Goal: Task Accomplishment & Management: Manage account settings

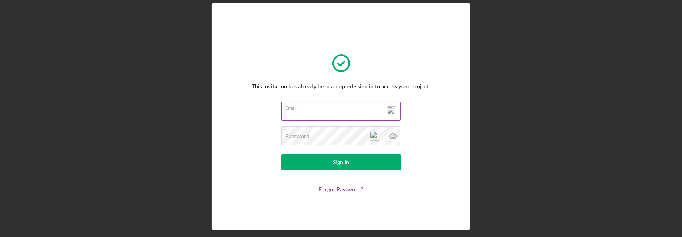
click at [314, 111] on input "Email" at bounding box center [340, 110] width 119 height 19
type input "[EMAIL_ADDRESS][DOMAIN_NAME]"
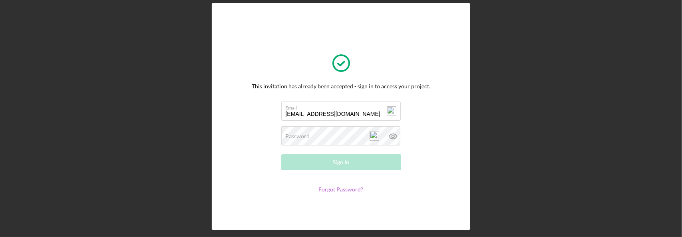
click at [340, 190] on link "Forgot Password?" at bounding box center [341, 189] width 45 height 7
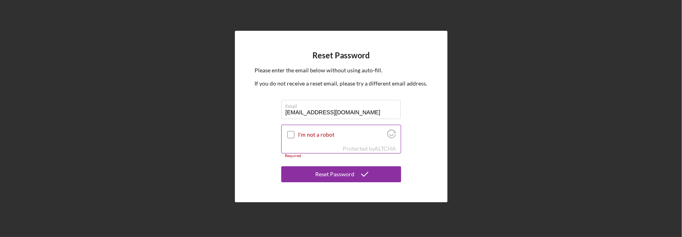
type input "[EMAIL_ADDRESS][DOMAIN_NAME]"
click at [288, 136] on input "I'm not a robot" at bounding box center [290, 134] width 7 height 7
checkbox input "true"
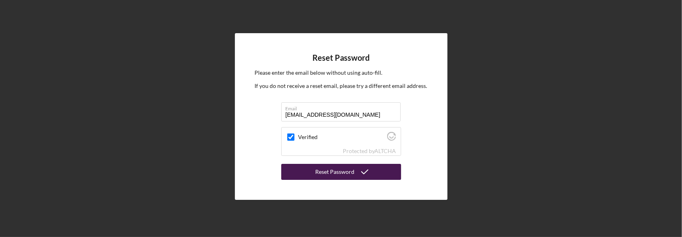
click at [311, 168] on button "Reset Password" at bounding box center [341, 172] width 120 height 16
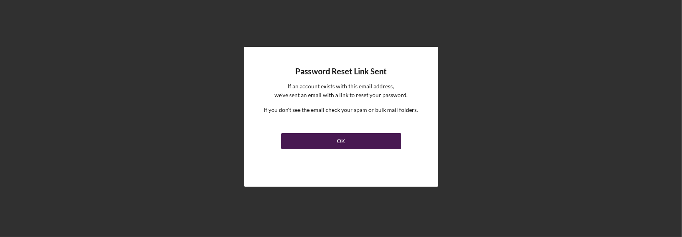
click at [318, 141] on button "OK" at bounding box center [341, 141] width 120 height 16
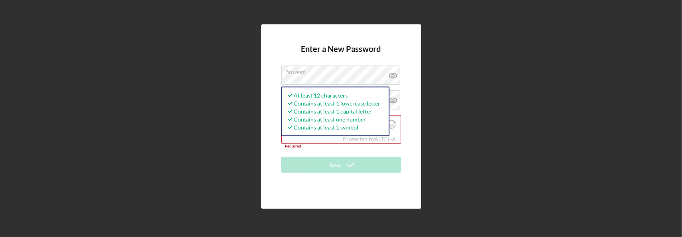
click at [415, 98] on div "Enter a New Password Password At least 12 characters Contains at least 1 lowerc…" at bounding box center [341, 116] width 160 height 184
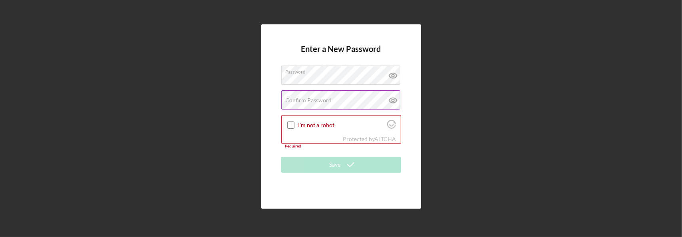
click at [306, 103] on label "Confirm Password" at bounding box center [309, 100] width 46 height 6
click at [293, 127] on input "I'm not a robot" at bounding box center [290, 124] width 7 height 7
checkbox input "true"
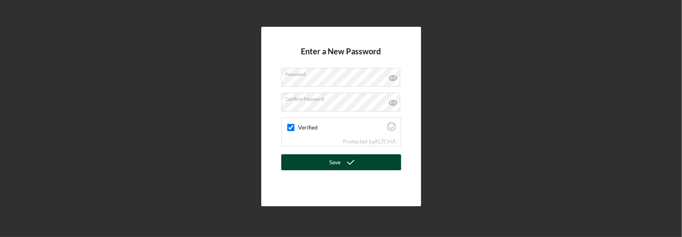
click at [331, 160] on div "Save" at bounding box center [335, 162] width 11 height 16
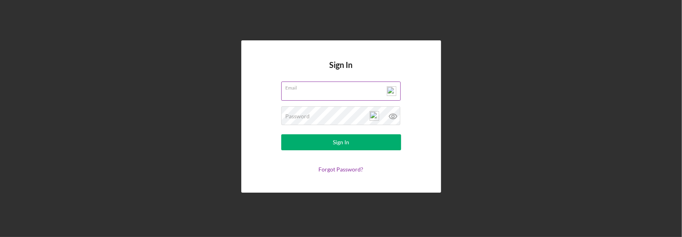
click at [318, 96] on input "Email" at bounding box center [340, 91] width 119 height 19
type input "[EMAIL_ADDRESS][DOMAIN_NAME]"
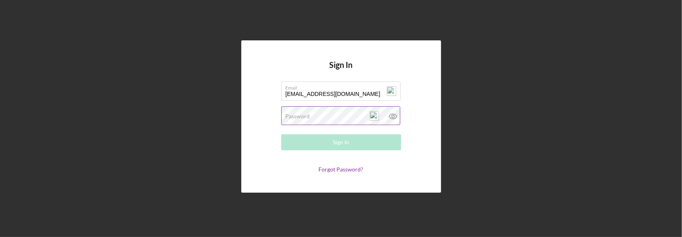
click at [304, 115] on label "Password" at bounding box center [298, 116] width 24 height 6
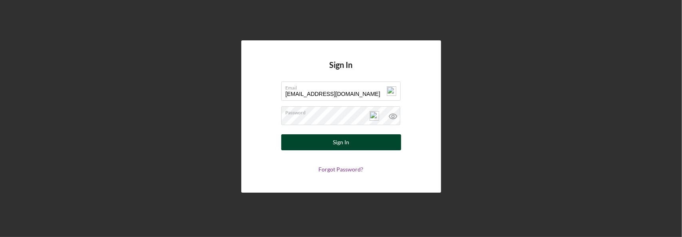
click at [344, 148] on div "Sign In" at bounding box center [341, 142] width 16 height 16
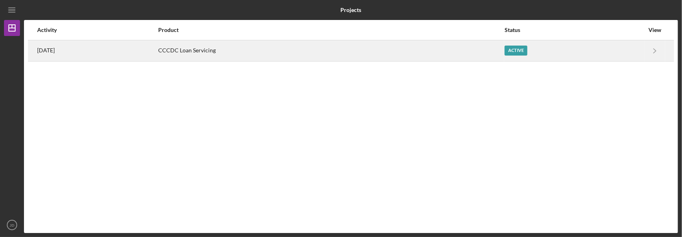
click at [527, 53] on div "Active" at bounding box center [516, 51] width 23 height 10
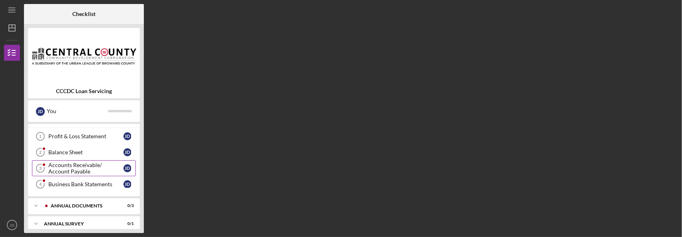
scroll to position [18, 0]
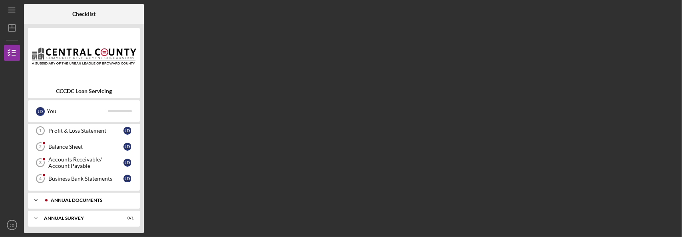
click at [36, 115] on polyline at bounding box center [36, 114] width 2 height 2
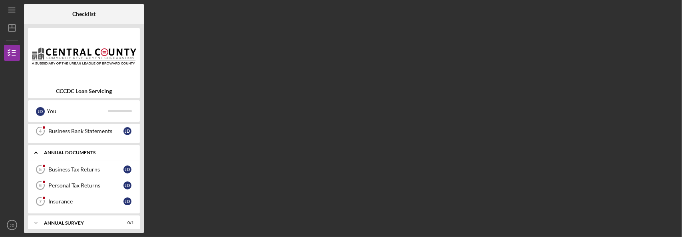
scroll to position [69, 0]
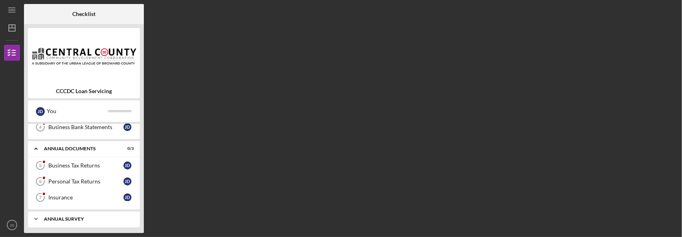
click at [36, 215] on icon "Icon/Expander" at bounding box center [36, 219] width 16 height 16
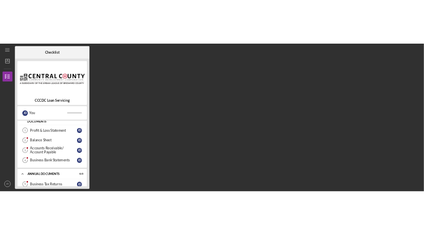
scroll to position [0, 0]
